Goal: Information Seeking & Learning: Learn about a topic

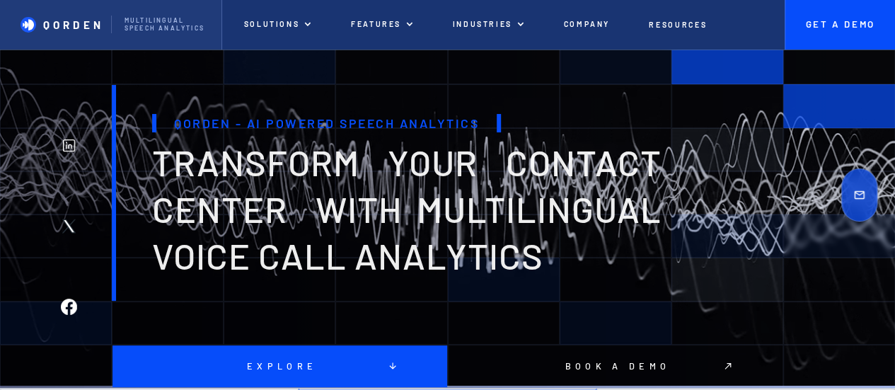
scroll to position [18, 0]
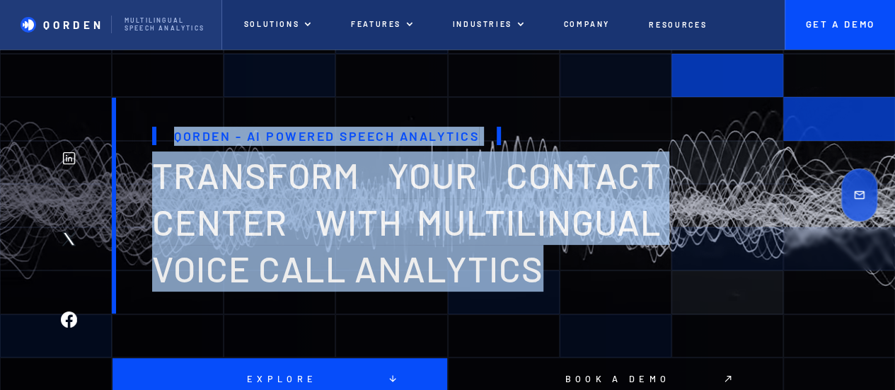
drag, startPoint x: 177, startPoint y: 137, endPoint x: 580, endPoint y: 298, distance: 434.3
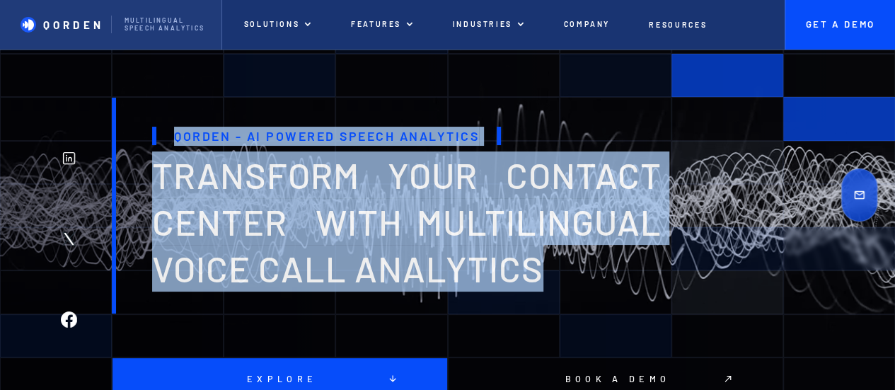
click at [580, 298] on div "Qorden - AI Powered Speech Analytics transform your contact center with multili…" at bounding box center [389, 206] width 555 height 216
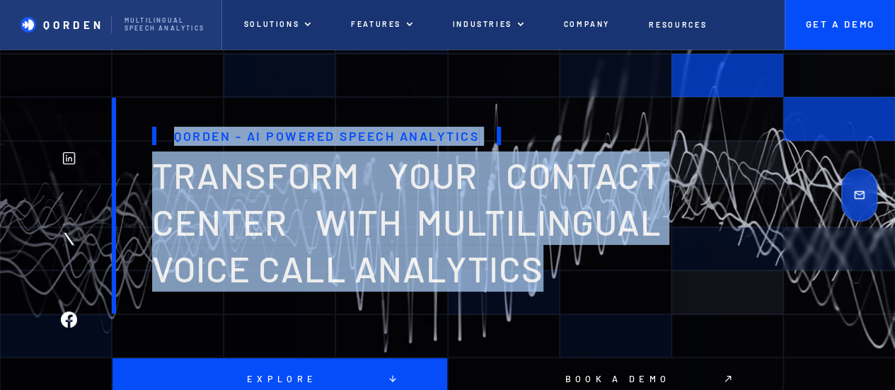
copy div "Qorden - AI Powered Speech Analytics transform your contact center with multili…"
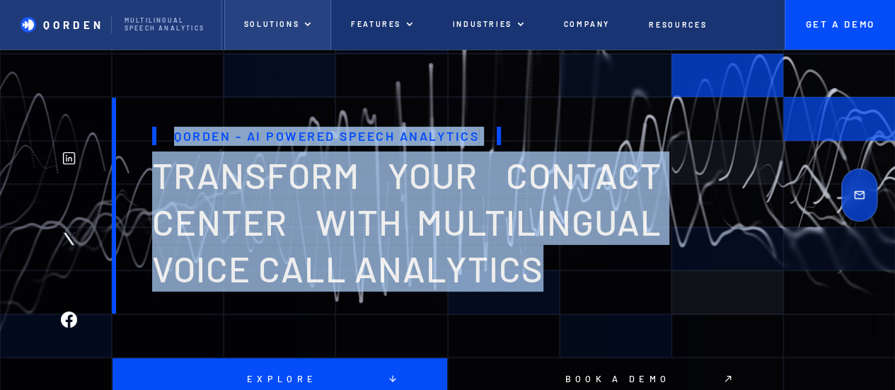
copy div "Qorden - AI Powered Speech Analytics transform your contact center with multili…"
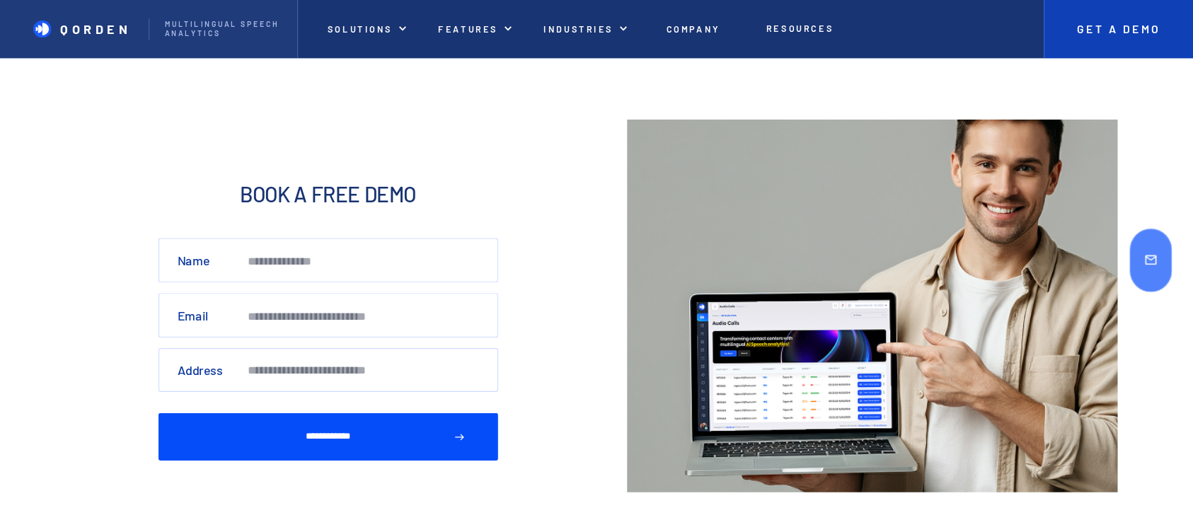
scroll to position [4396, 0]
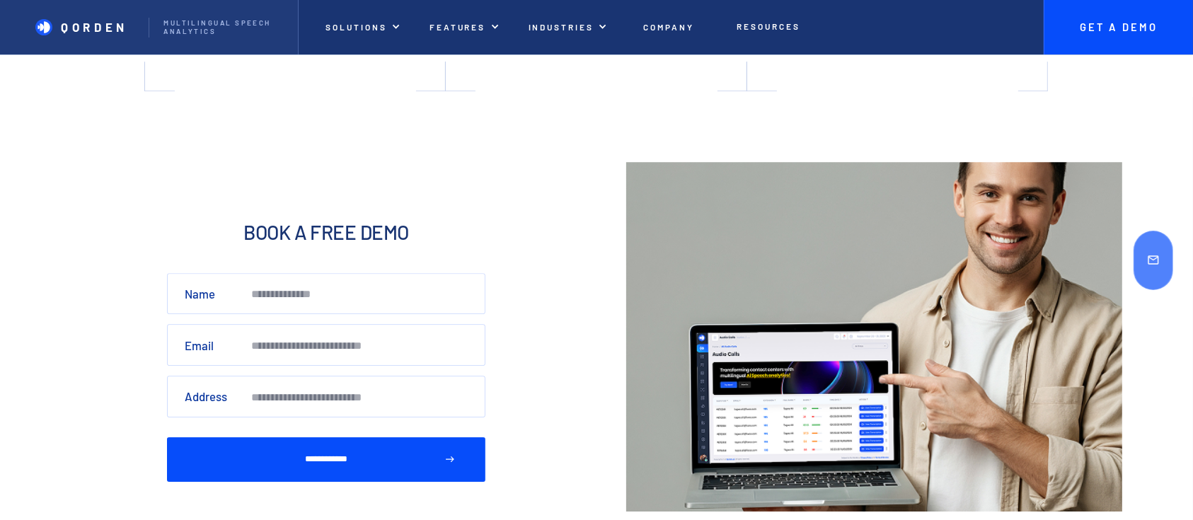
drag, startPoint x: 826, startPoint y: 1, endPoint x: 589, endPoint y: 284, distance: 369.0
click at [589, 284] on div "**********" at bounding box center [596, 336] width 1193 height 349
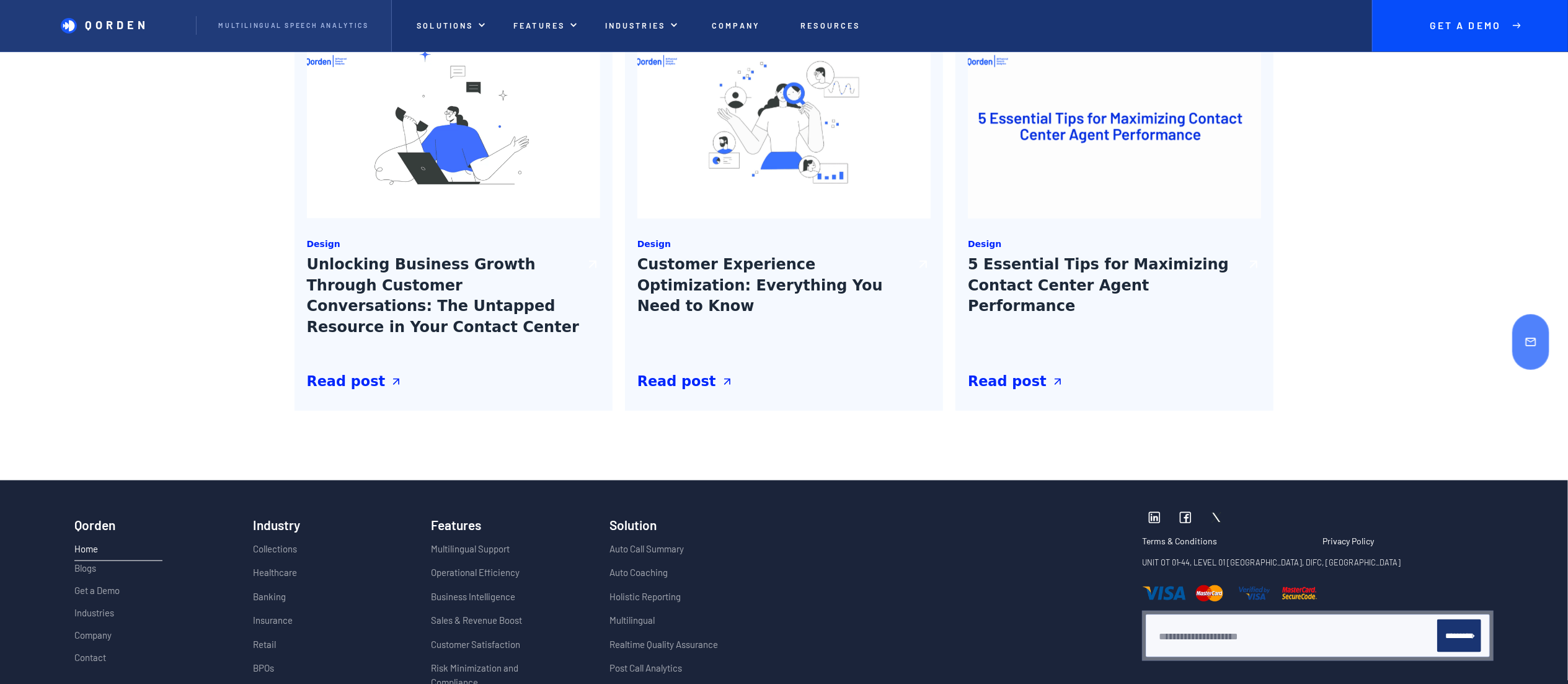
scroll to position [5782, 0]
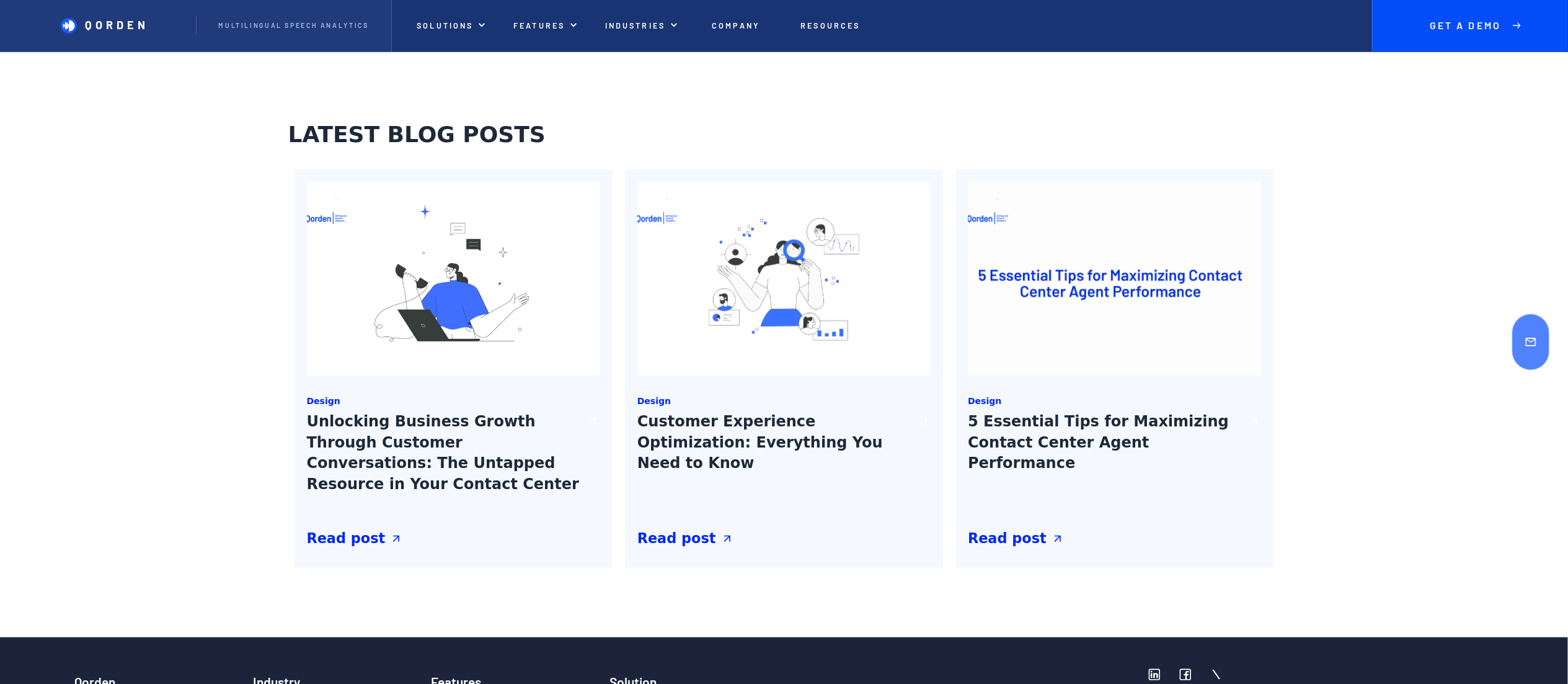
drag, startPoint x: 841, startPoint y: 13, endPoint x: 126, endPoint y: 424, distance: 824.7
click at [95, 341] on div "Latest blog posts Design Unlocking Business Growth Through Customer Conversatio…" at bounding box center [784, 344] width 1568 height 586
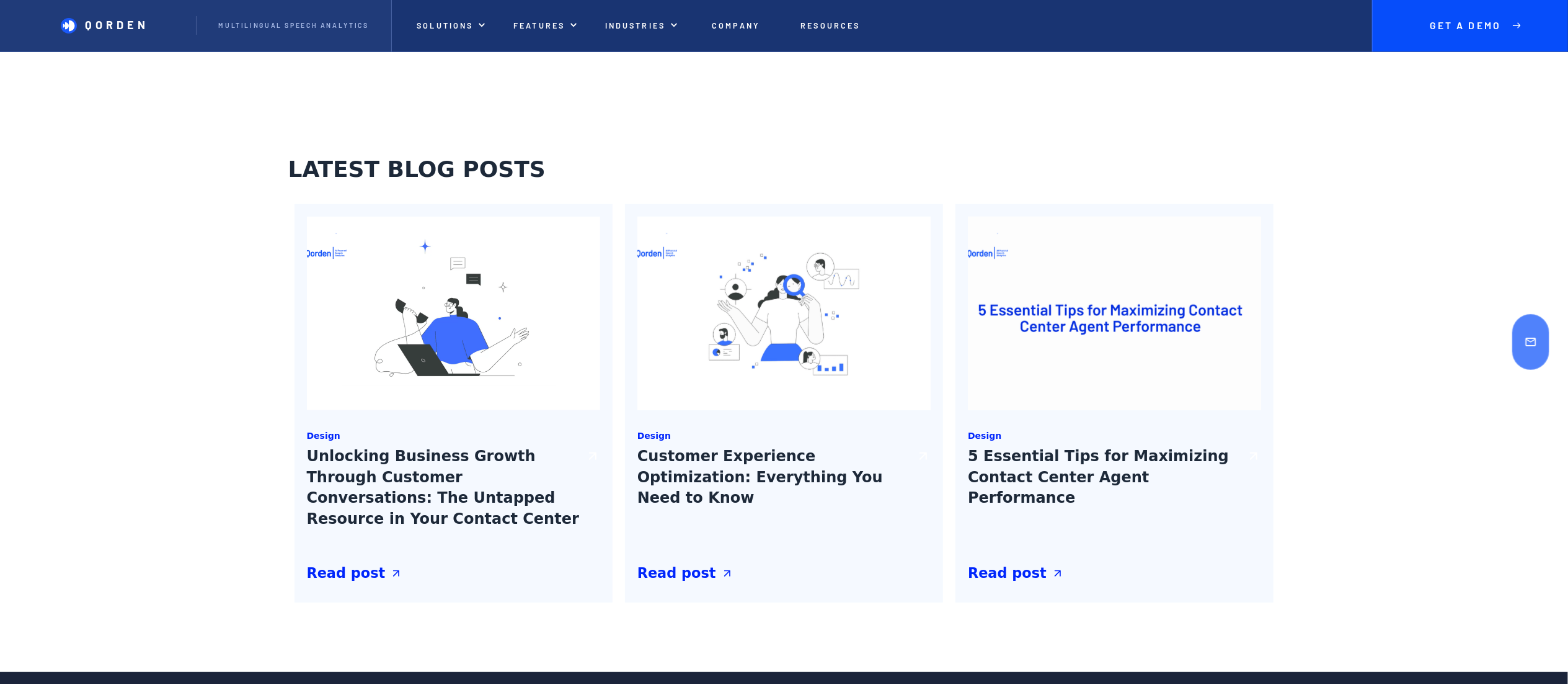
scroll to position [5742, 0]
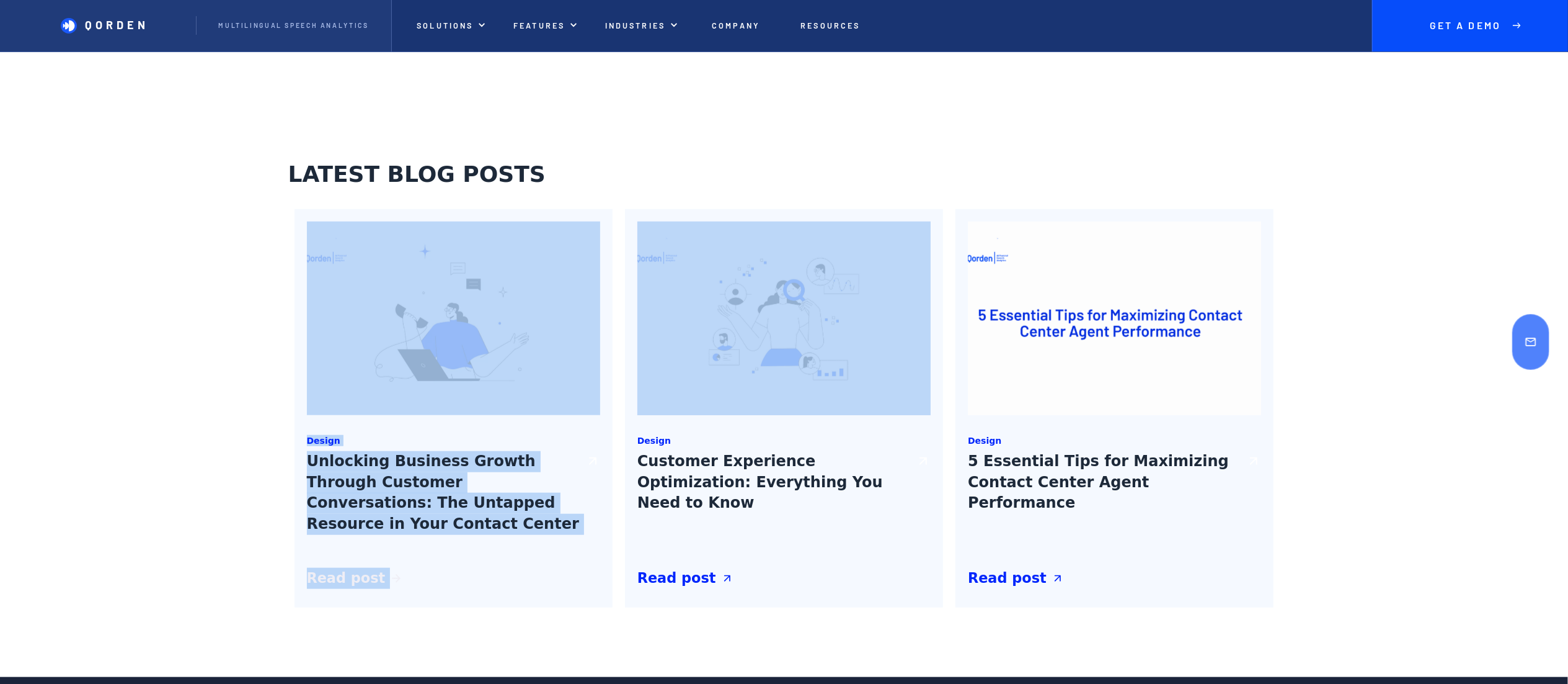
drag, startPoint x: 301, startPoint y: 436, endPoint x: 400, endPoint y: 580, distance: 174.7
click at [400, 341] on div "Design Unlocking Business Growth Through Customer Conversations: The Untapped R…" at bounding box center [453, 408] width 318 height 398
copy div "Design Unlocking Business Growth Through Customer Conversations: The Untapped R…"
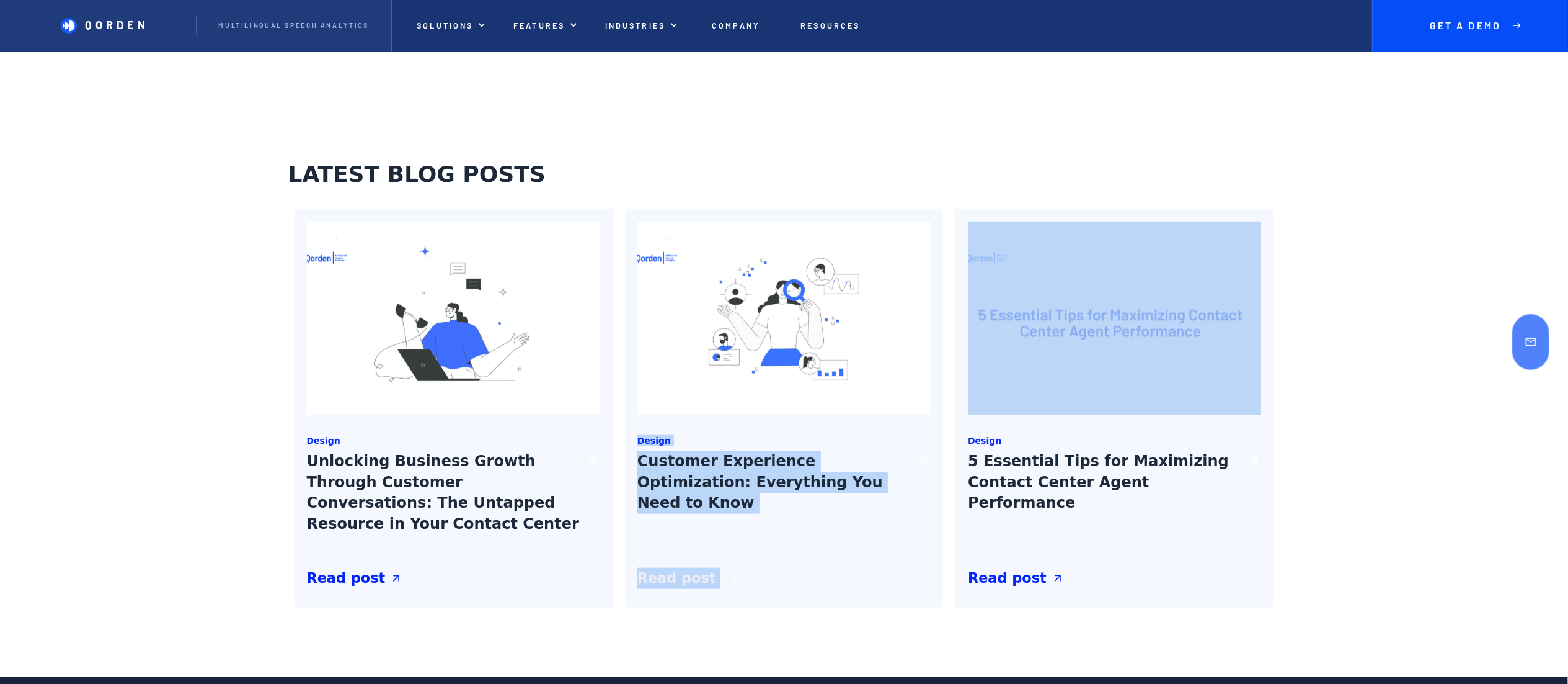
drag, startPoint x: 628, startPoint y: 438, endPoint x: 730, endPoint y: 584, distance: 178.1
click at [730, 341] on div "Design Customer Experience Optimization: Everything You Need to Know How do you…" at bounding box center [784, 408] width 318 height 398
copy div "Design Customer Experience Optimization: Everything You Need to Know How do you…"
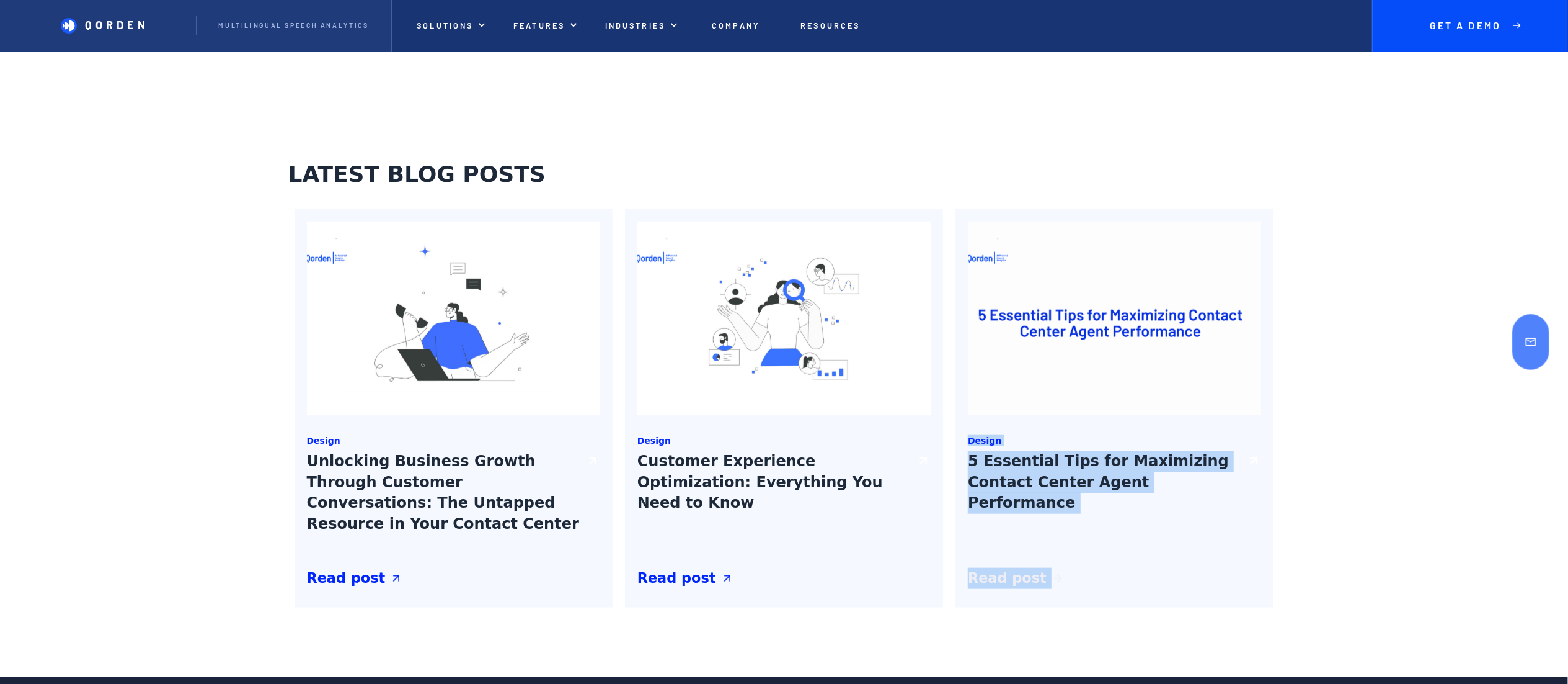
drag, startPoint x: 966, startPoint y: 442, endPoint x: 1047, endPoint y: 582, distance: 161.7
click at [784, 341] on div "Design 5 Essential Tips for Maximizing Contact Center Agent Performance How do …" at bounding box center [1114, 408] width 318 height 398
copy aside "Design 5 Essential Tips for Maximizing Contact Center Agent Performance How do …"
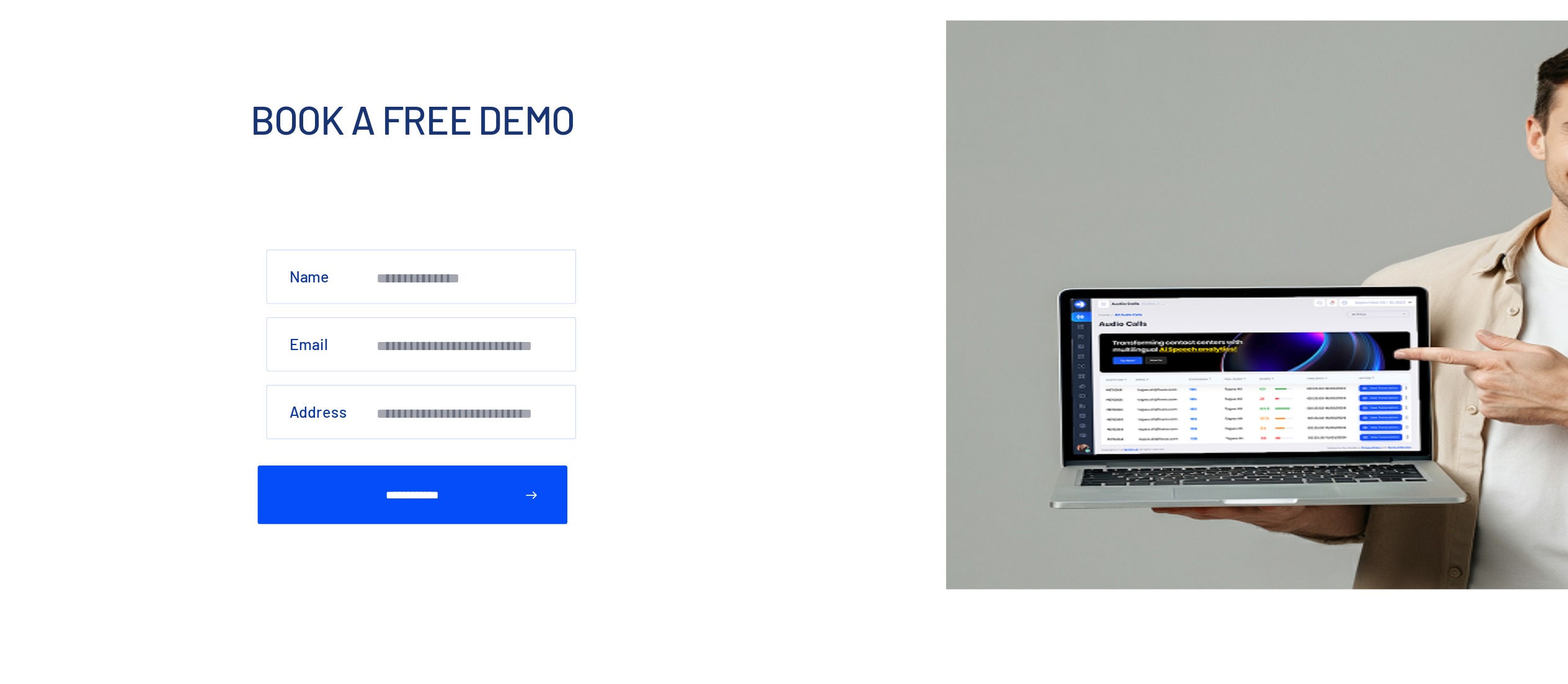
scroll to position [5219, 0]
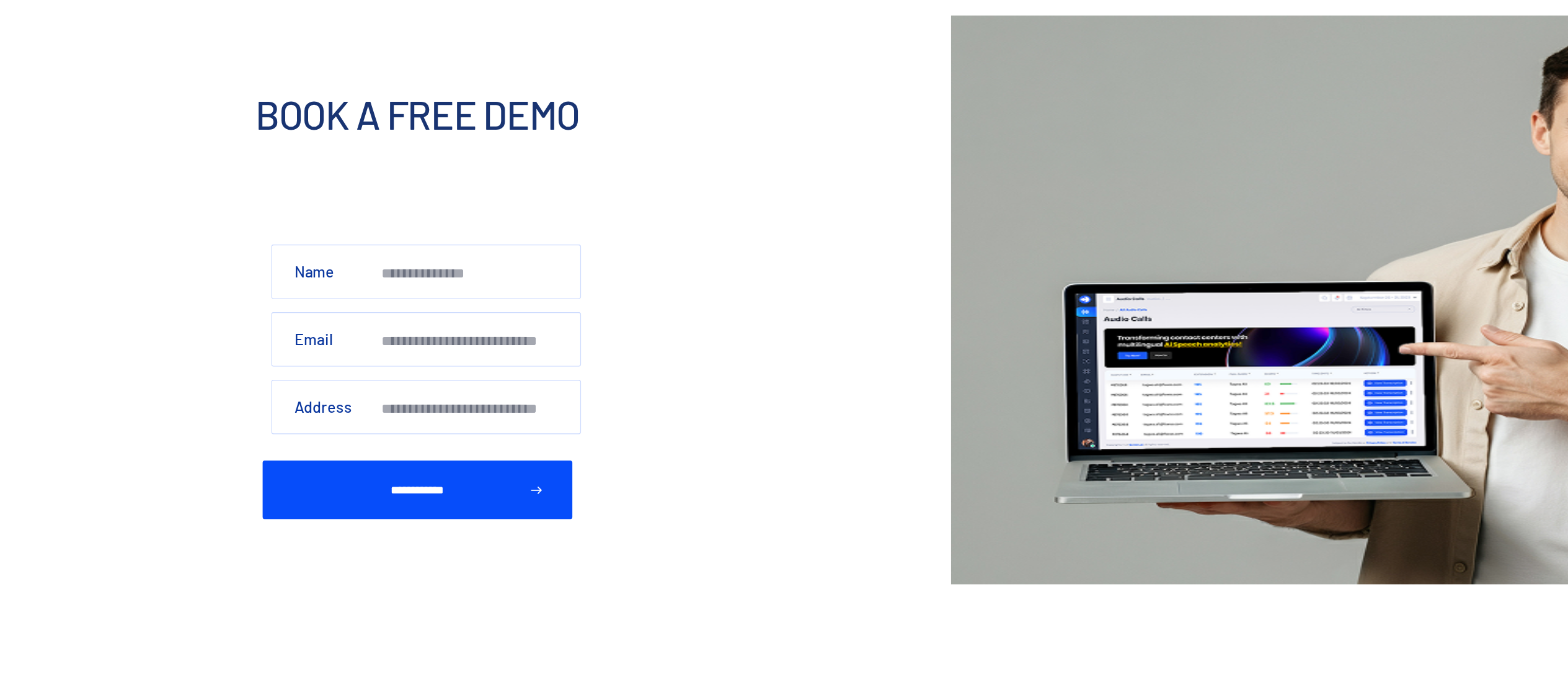
click at [636, 267] on div "**********" at bounding box center [784, 324] width 1568 height 453
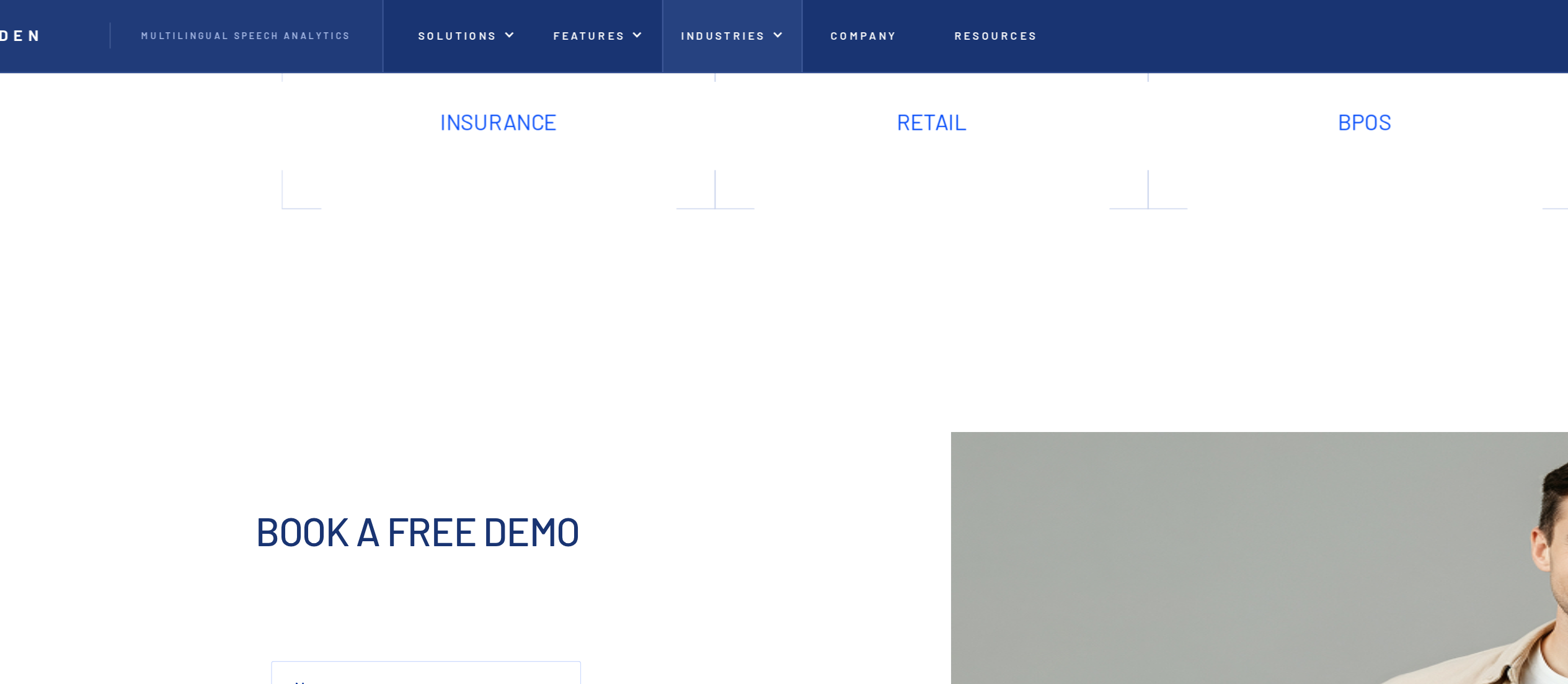
scroll to position [5006, 0]
